Goal: Task Accomplishment & Management: Manage account settings

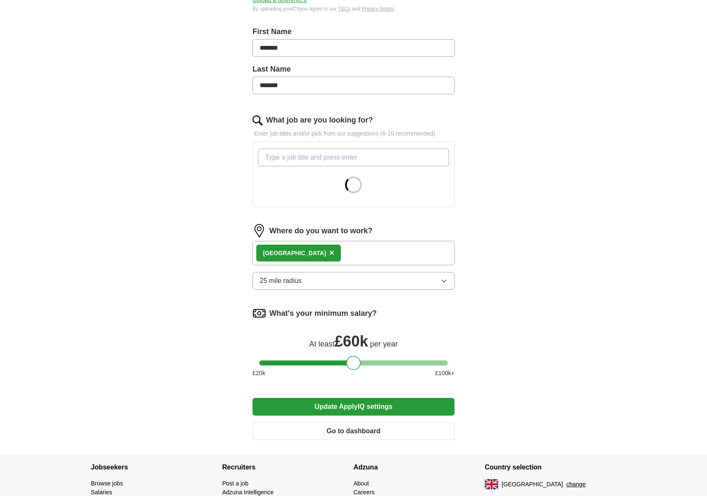
scroll to position [221, 0]
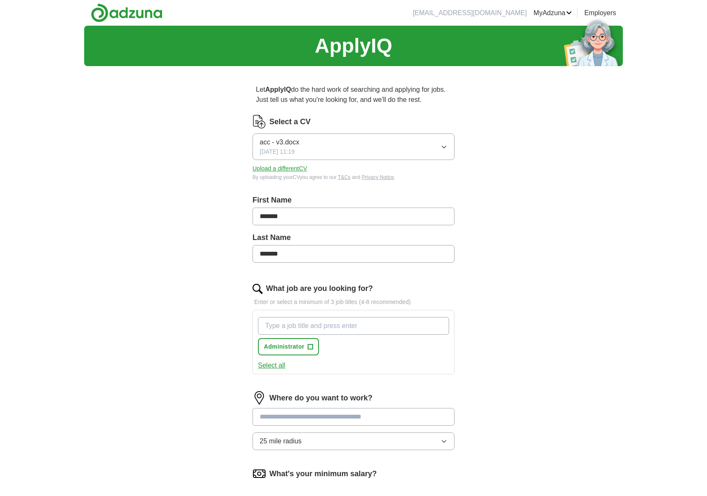
click at [0, 0] on link "Logout" at bounding box center [0, 0] width 0 height 0
